Goal: Transaction & Acquisition: Purchase product/service

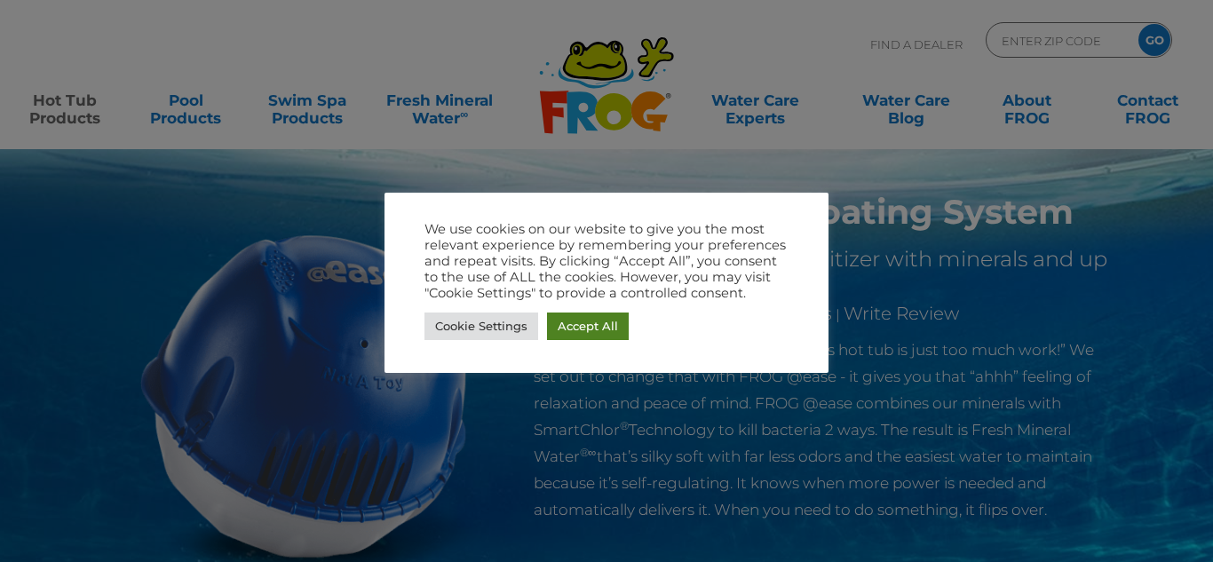
click at [580, 333] on link "Accept All" at bounding box center [588, 327] width 82 height 28
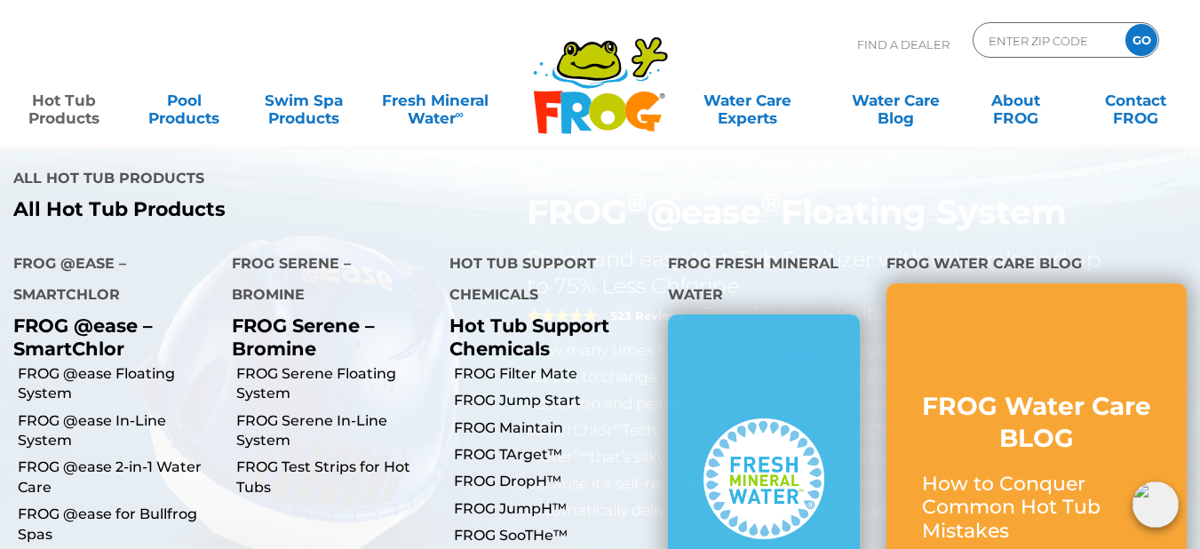
click at [91, 110] on link "Hot Tub Products" at bounding box center [64, 101] width 93 height 36
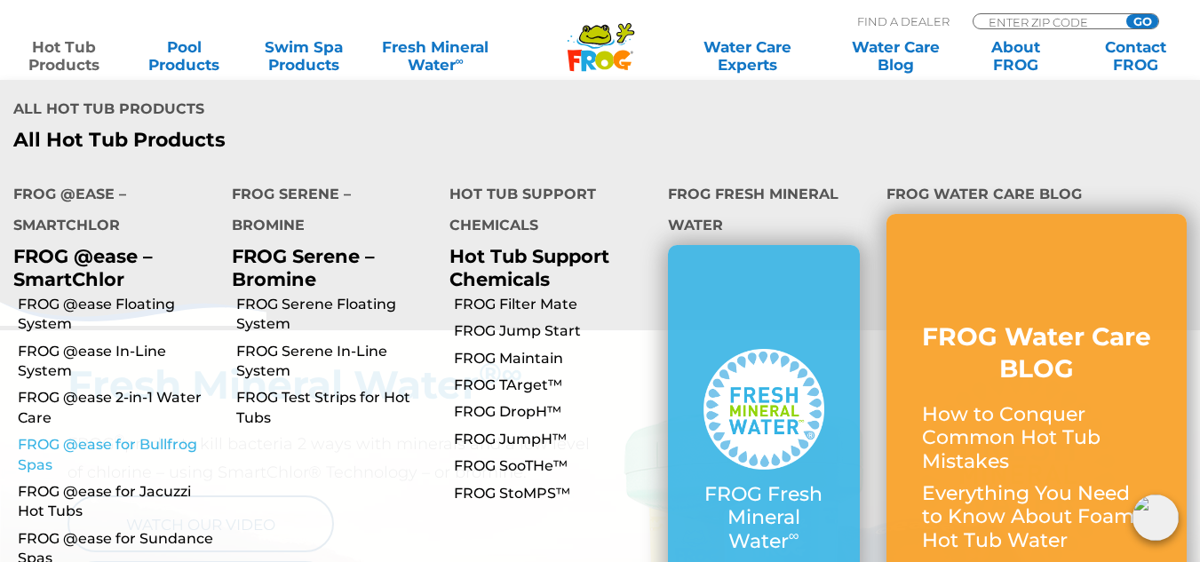
scroll to position [688, 0]
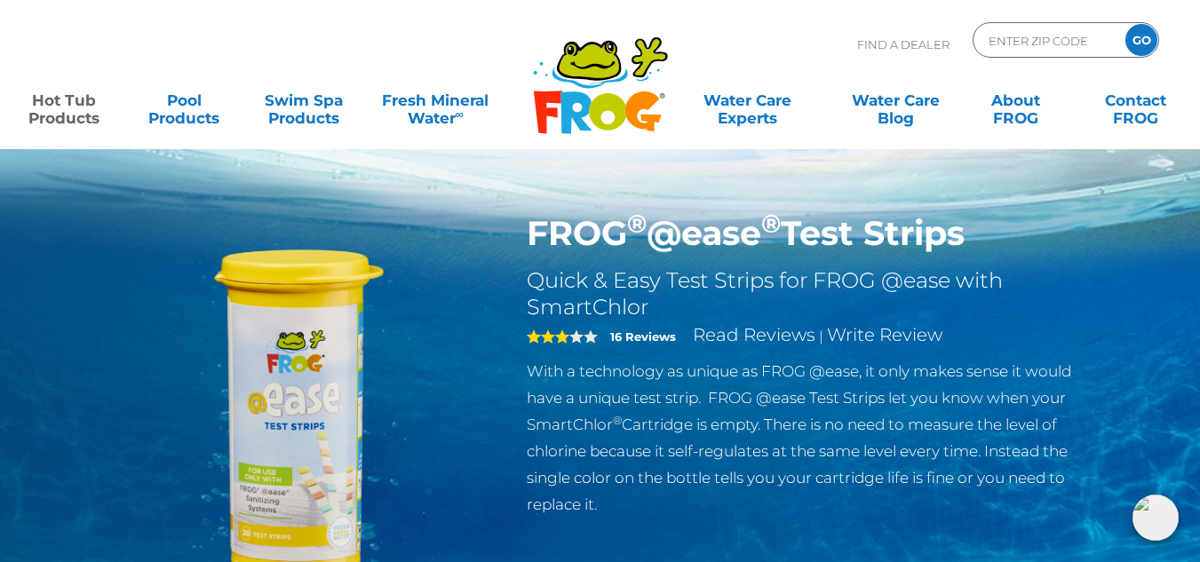
click at [882, 431] on p "With a technology as unique as FROG @ease, it only makes sense it would have a …" at bounding box center [817, 438] width 580 height 160
click at [1031, 44] on input "Zip Code Form" at bounding box center [1047, 41] width 120 height 26
type input "48917"
click at [1138, 36] on input "GO" at bounding box center [1141, 40] width 32 height 32
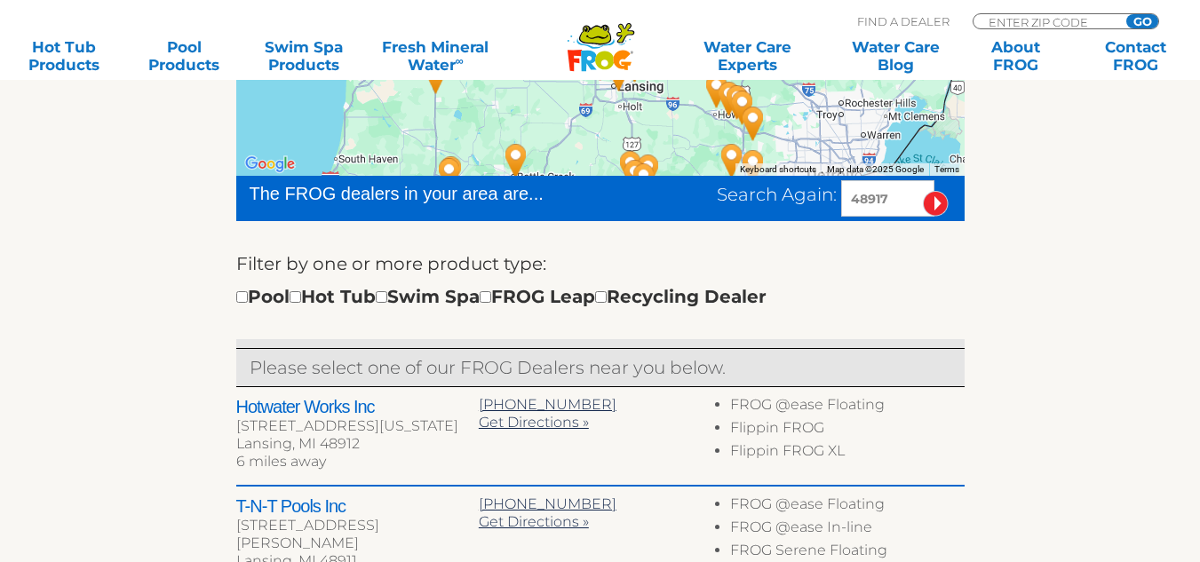
scroll to position [463, 0]
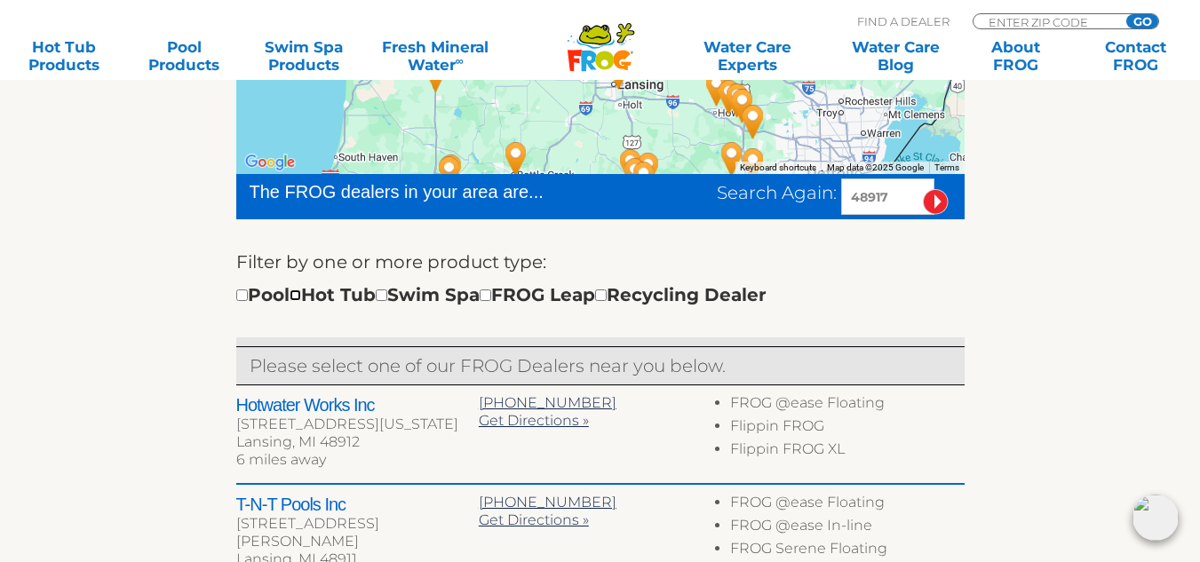
click at [301, 297] on input "checkbox" at bounding box center [295, 295] width 12 height 12
checkbox input "true"
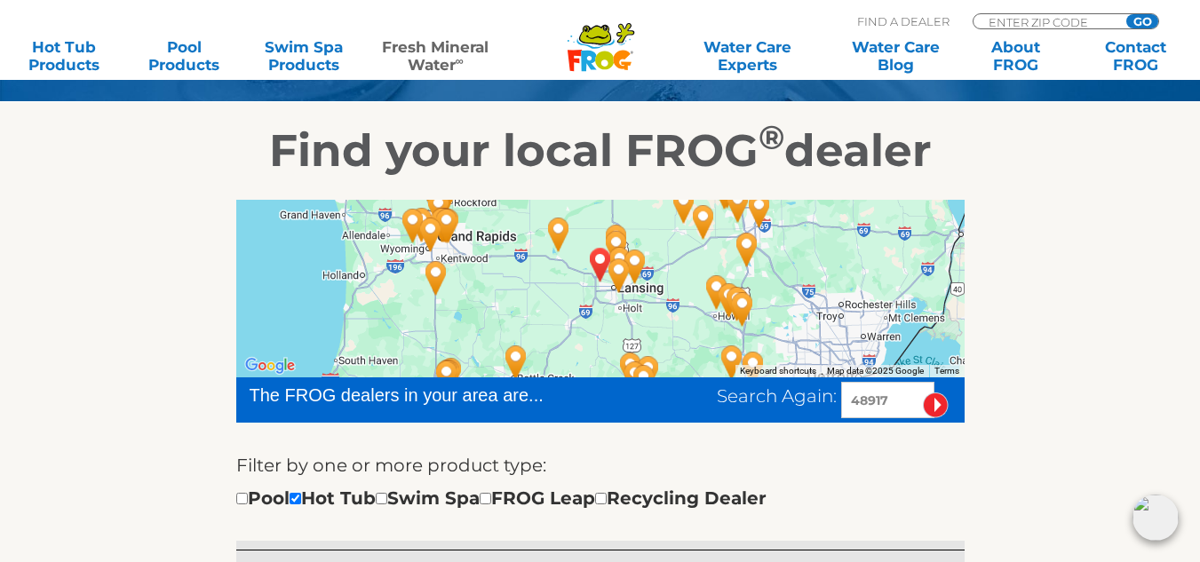
scroll to position [258, 0]
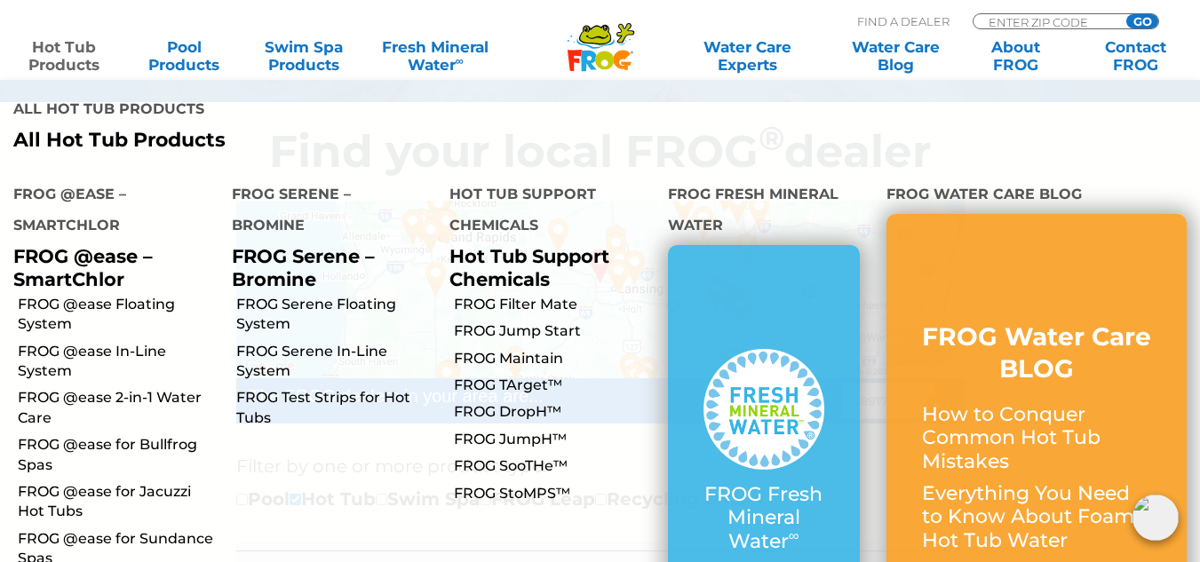
click at [71, 59] on link "Hot Tub Products" at bounding box center [64, 56] width 93 height 36
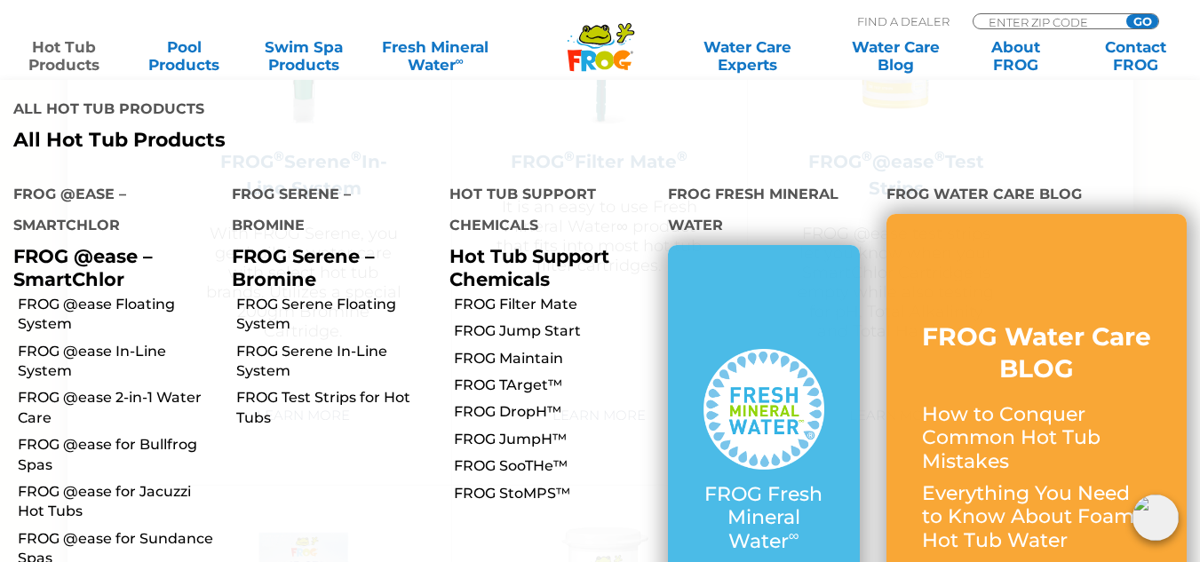
scroll to position [3946, 0]
click at [127, 435] on link "FROG @ease for Bullfrog Spas" at bounding box center [118, 455] width 201 height 40
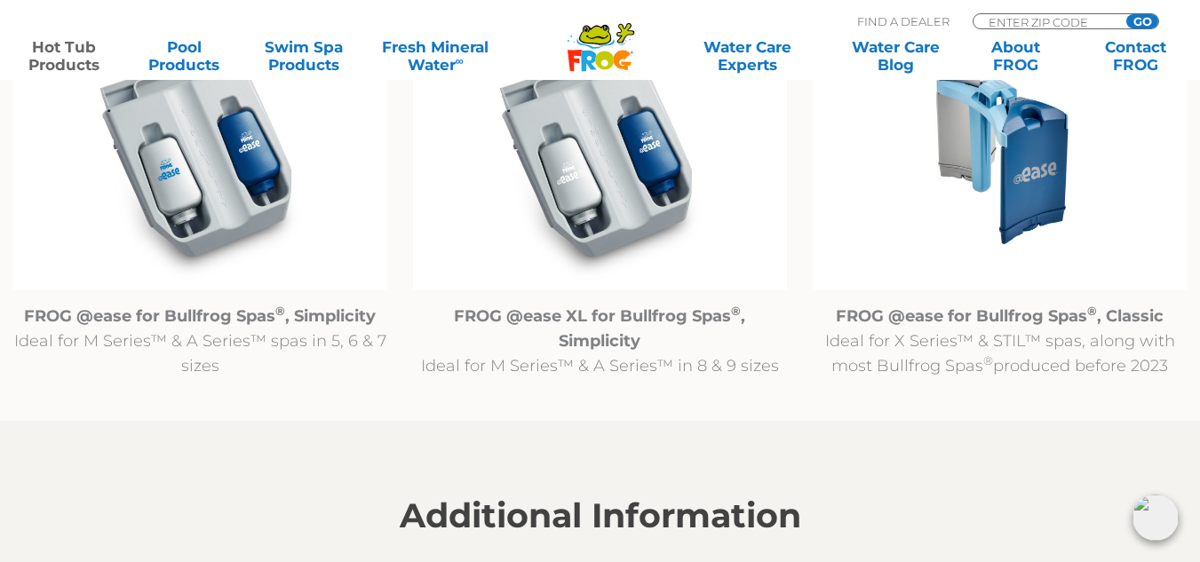
scroll to position [1930, 0]
click at [1010, 183] on img at bounding box center [999, 154] width 373 height 269
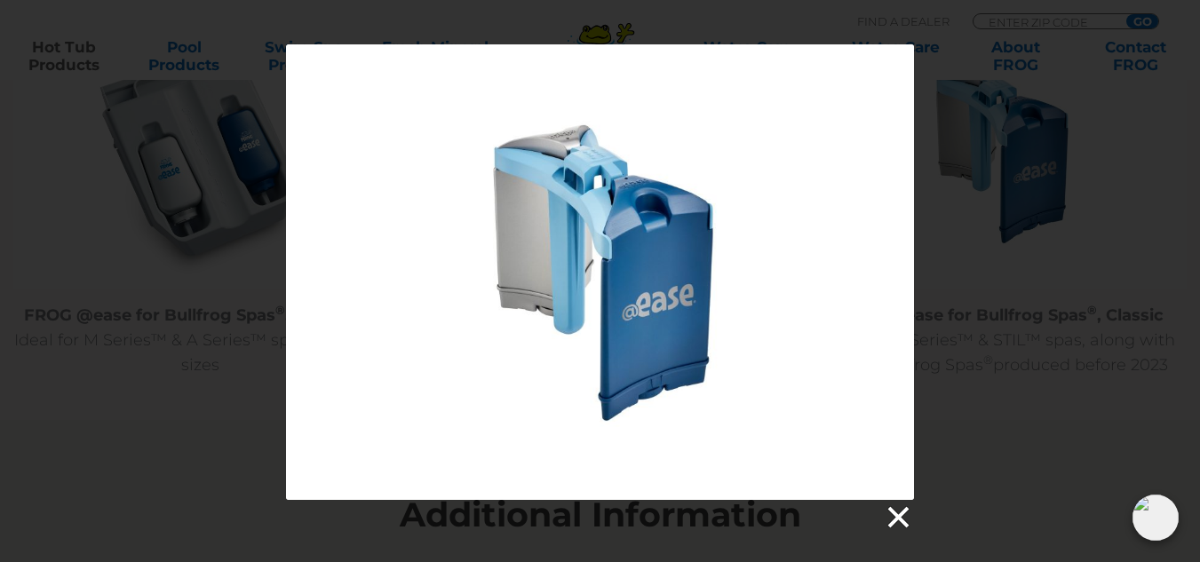
click at [900, 521] on link at bounding box center [897, 517] width 27 height 27
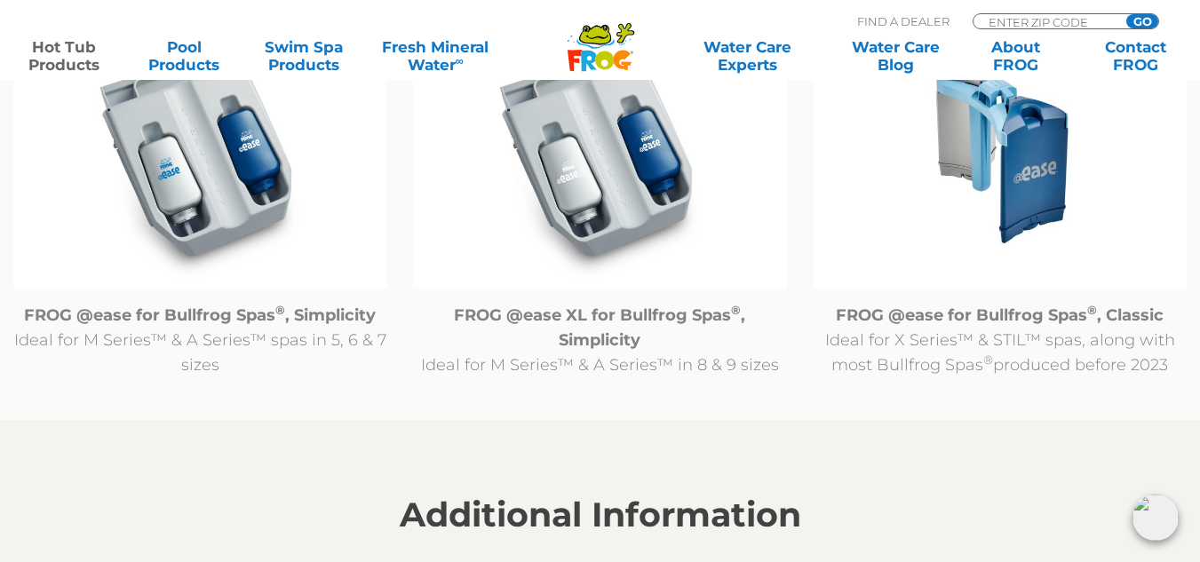
click at [1022, 13] on div "ENTER ZIP CODE GO" at bounding box center [1065, 21] width 186 height 16
click at [1015, 20] on input "Zip Code Form" at bounding box center [1047, 21] width 120 height 15
type input "48917"
click at [1148, 16] on input "GO" at bounding box center [1142, 21] width 32 height 14
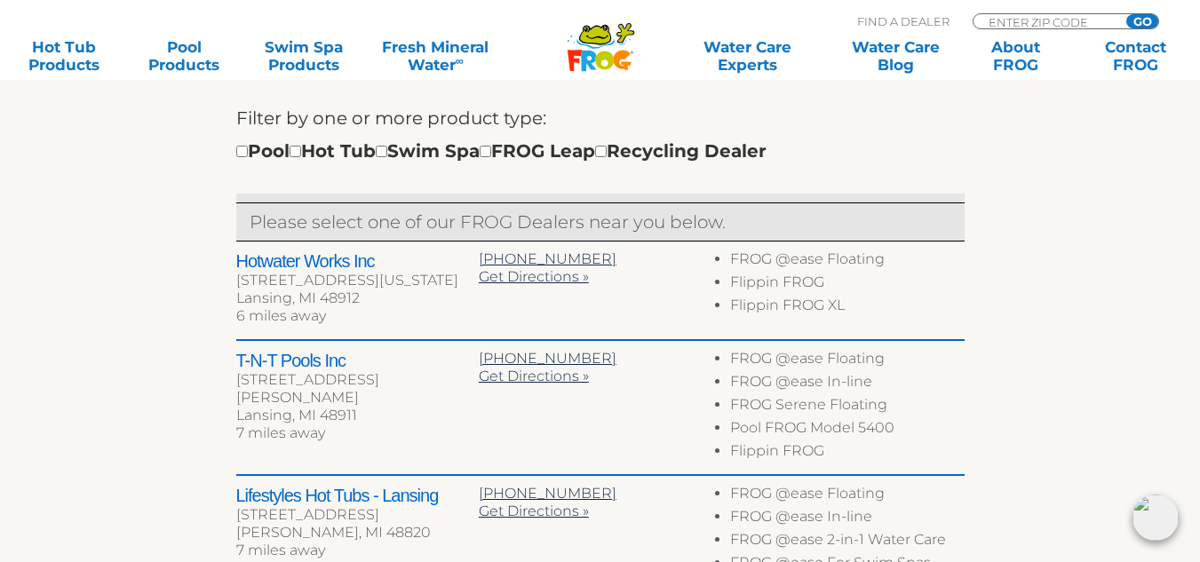
scroll to position [638, 0]
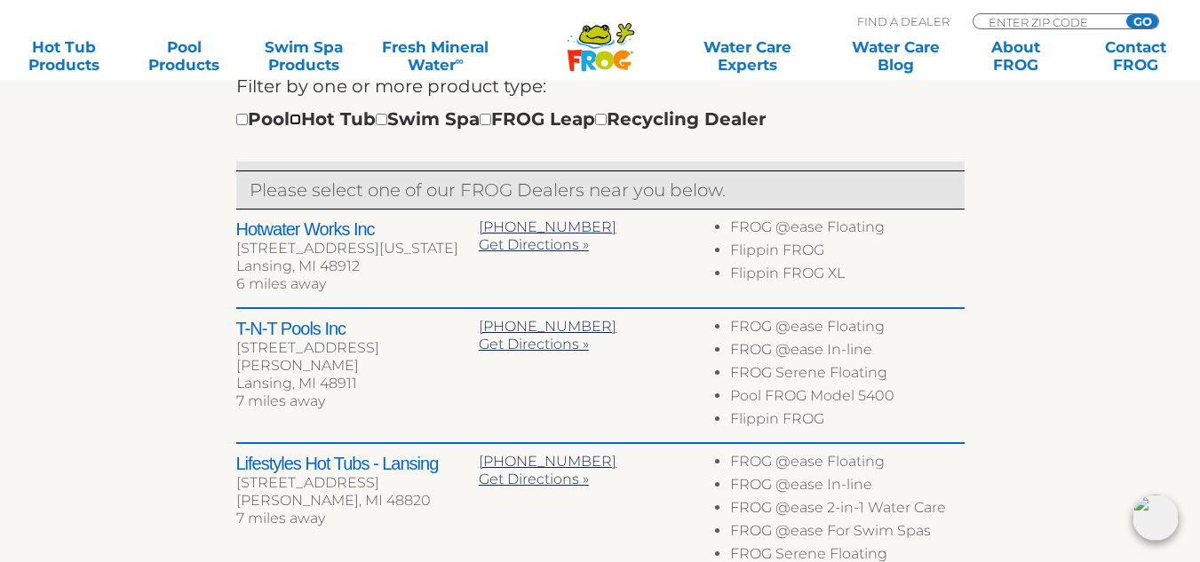
click at [301, 123] on input "checkbox" at bounding box center [295, 120] width 12 height 12
checkbox input "true"
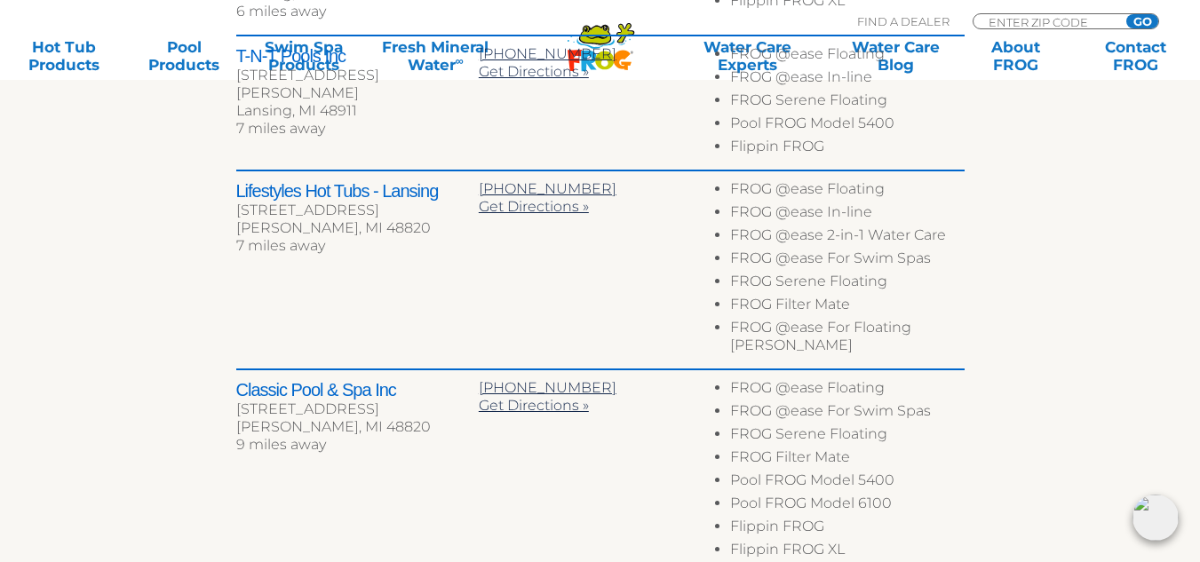
scroll to position [949, 0]
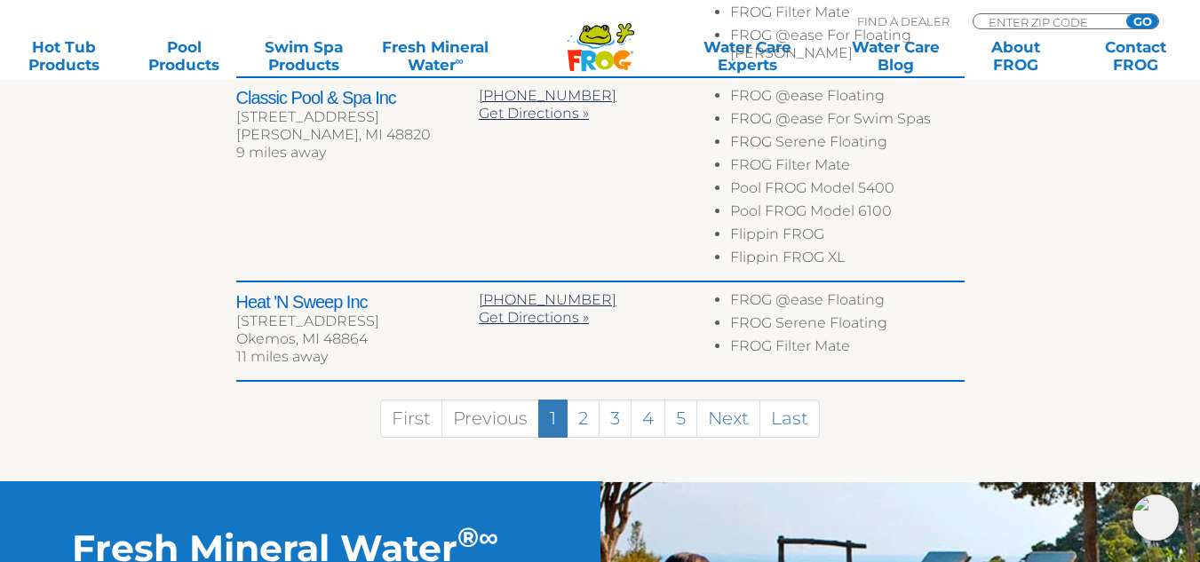
scroll to position [1204, 0]
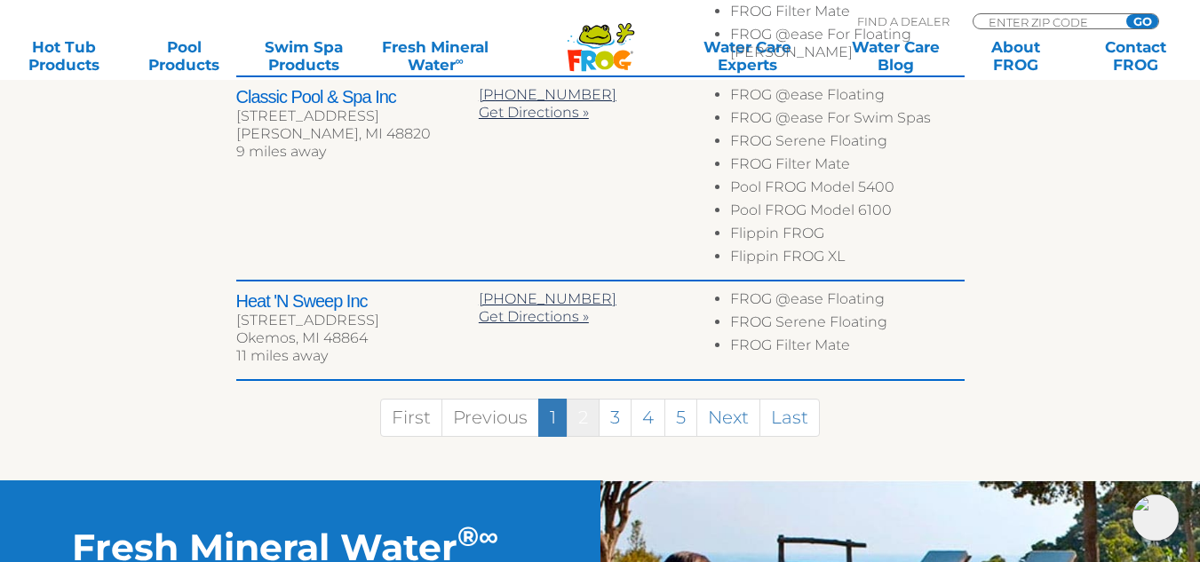
click at [590, 405] on link "2" at bounding box center [583, 418] width 33 height 38
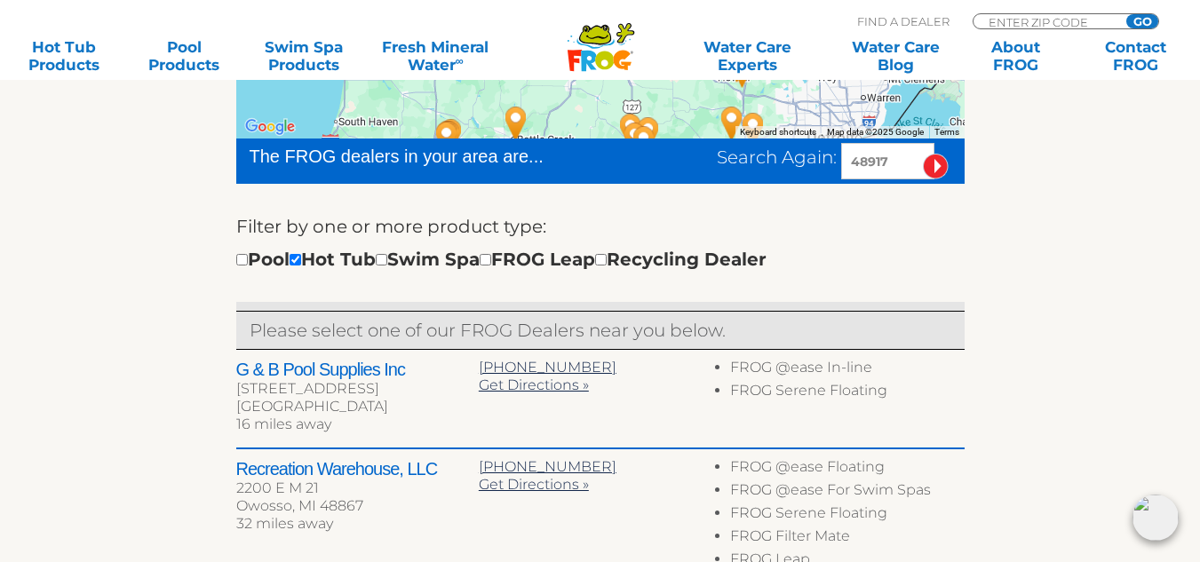
scroll to position [499, 0]
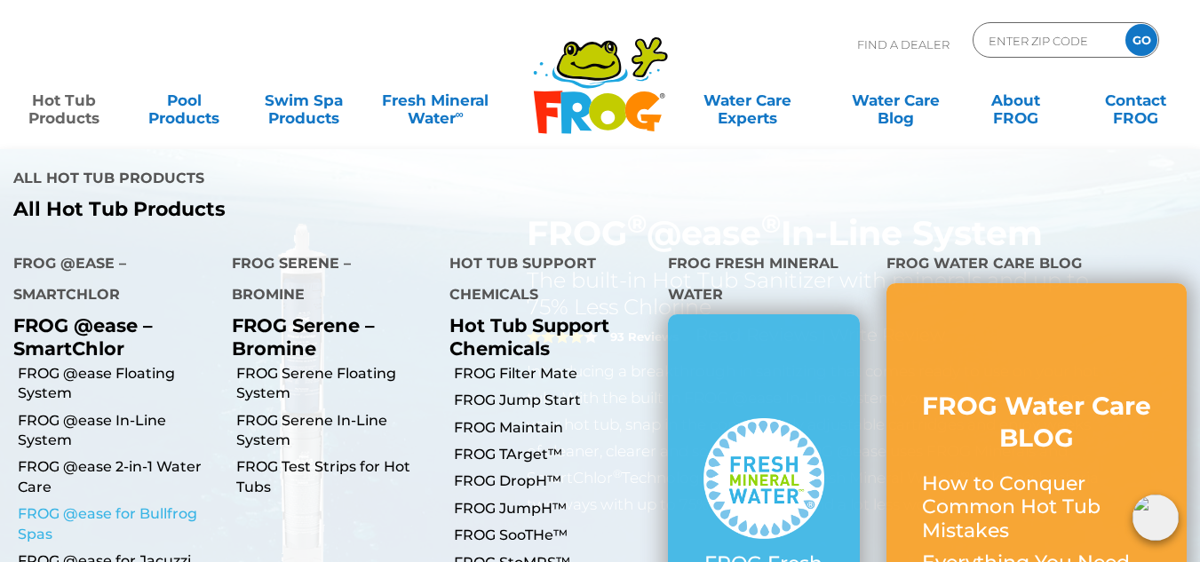
click at [75, 504] on link "FROG @ease for Bullfrog Spas" at bounding box center [118, 524] width 201 height 40
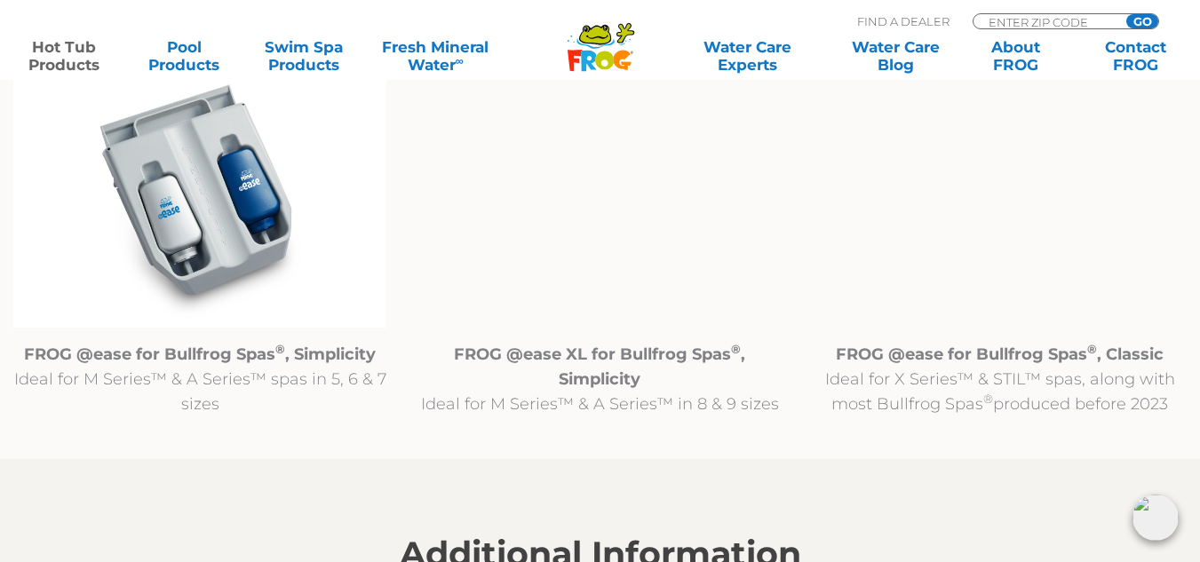
scroll to position [1891, 0]
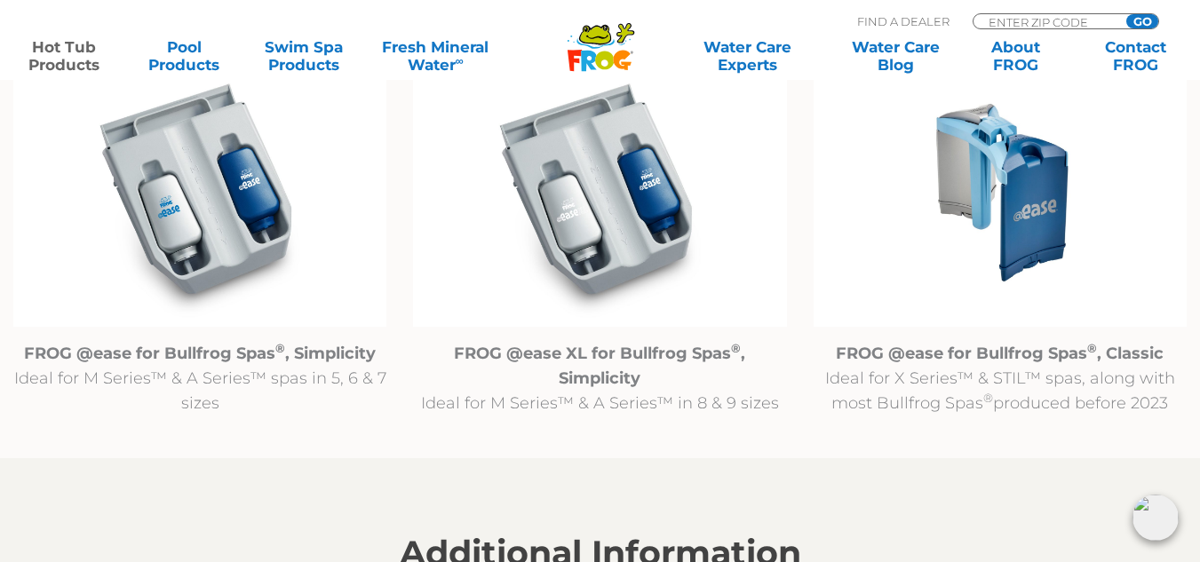
click at [1027, 231] on img at bounding box center [999, 192] width 373 height 269
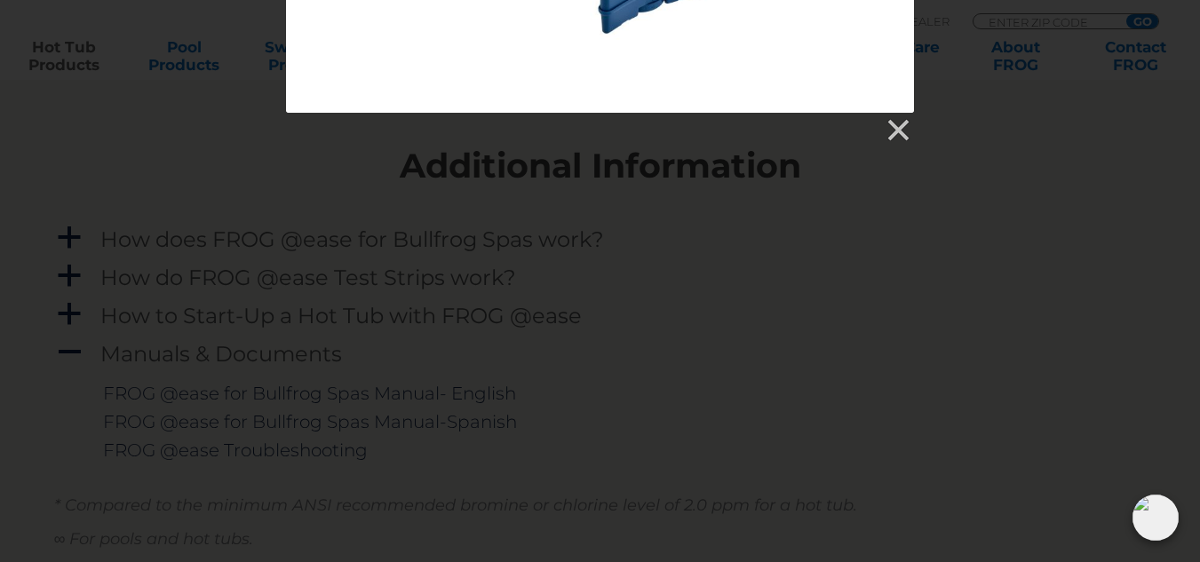
scroll to position [2280, 0]
click at [892, 125] on link at bounding box center [897, 129] width 27 height 27
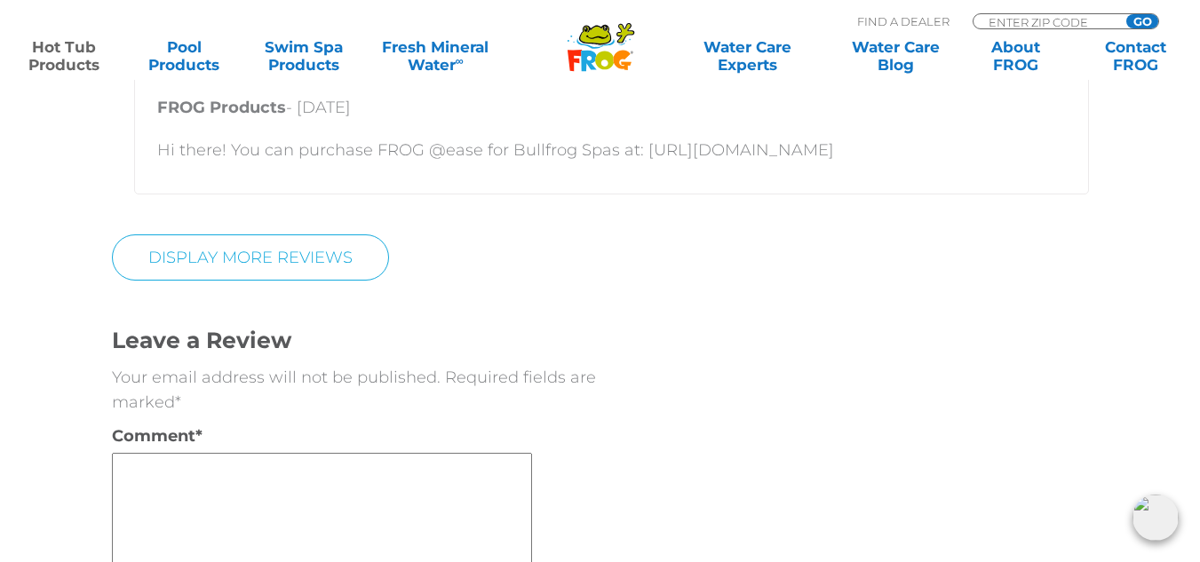
scroll to position [4762, 0]
